Goal: Navigation & Orientation: Find specific page/section

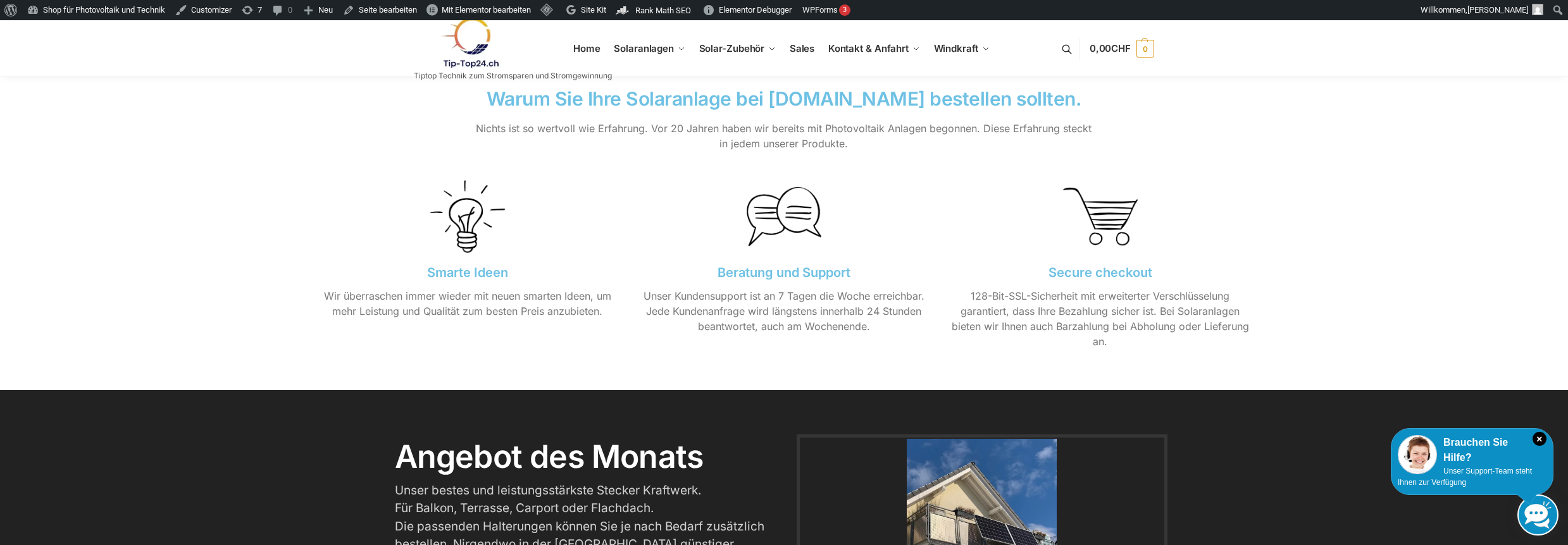
scroll to position [1965, 0]
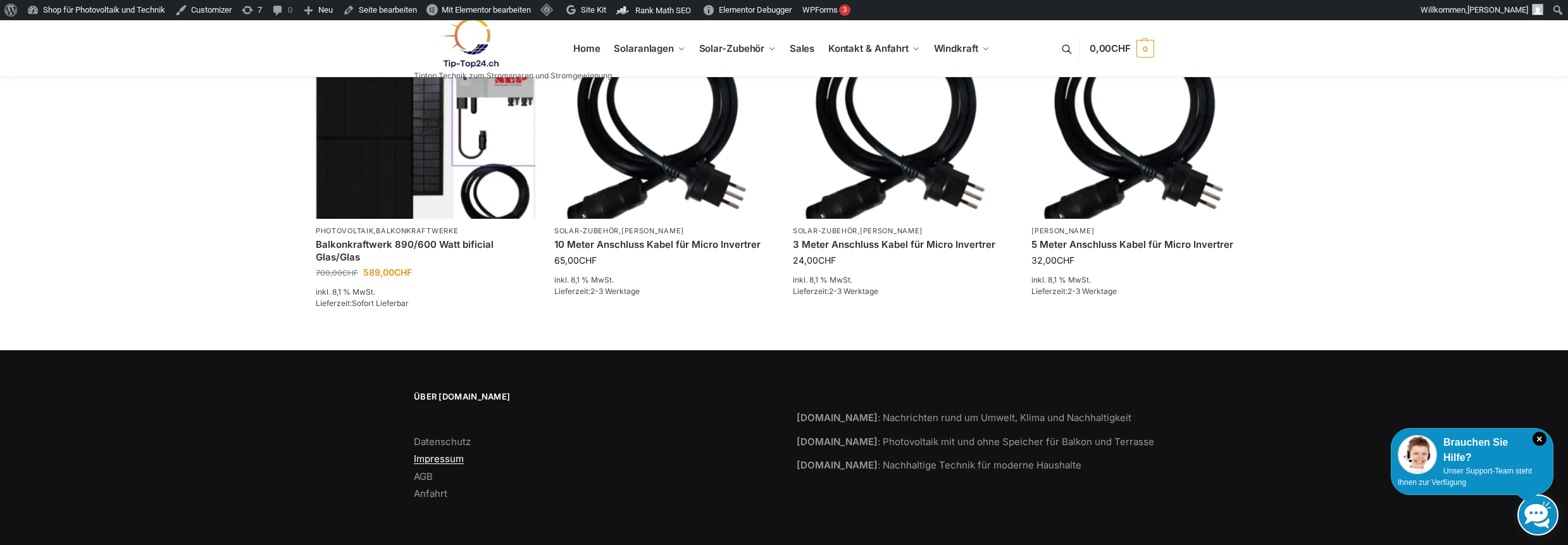
click at [445, 453] on link "Impressum" at bounding box center [439, 458] width 50 height 12
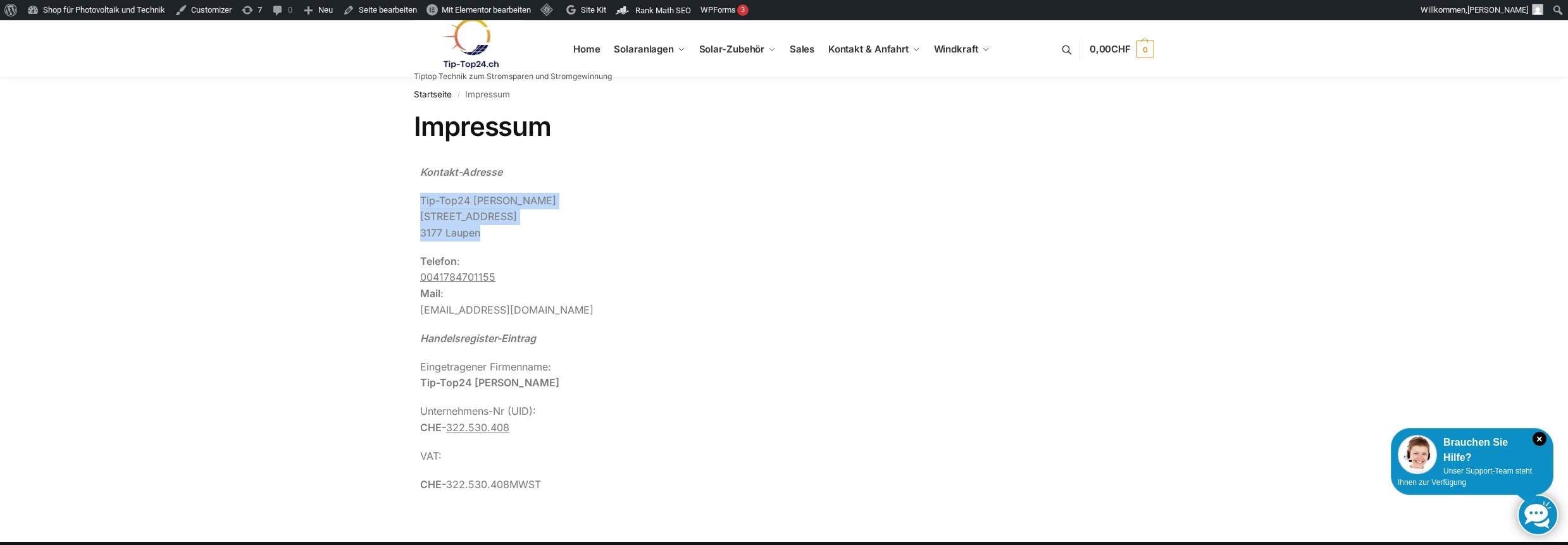
drag, startPoint x: 414, startPoint y: 198, endPoint x: 506, endPoint y: 236, distance: 99.5
click at [506, 236] on div "Kontakt-Adresse Tip-Top24 [PERSON_NAME][GEOGRAPHIC_DATA][STREET_ADDRESS] Telefo…" at bounding box center [695, 334] width 563 height 354
copy p "Tip-Top24 [PERSON_NAME][GEOGRAPHIC_DATA][STREET_ADDRESS]"
click at [655, 200] on span "Balkonkraftwerke mit Speicher Speicherlösungen" at bounding box center [667, 202] width 88 height 36
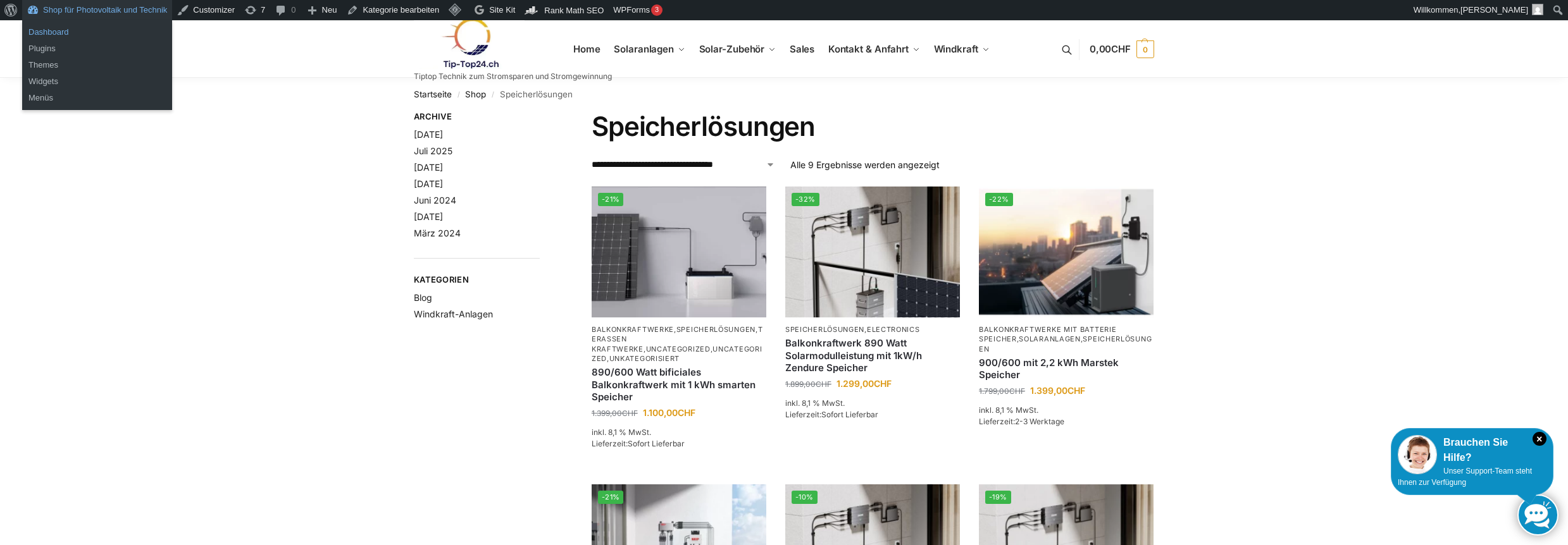
click at [59, 33] on link "Dashboard" at bounding box center [96, 32] width 150 height 16
